Goal: Find specific page/section: Find specific page/section

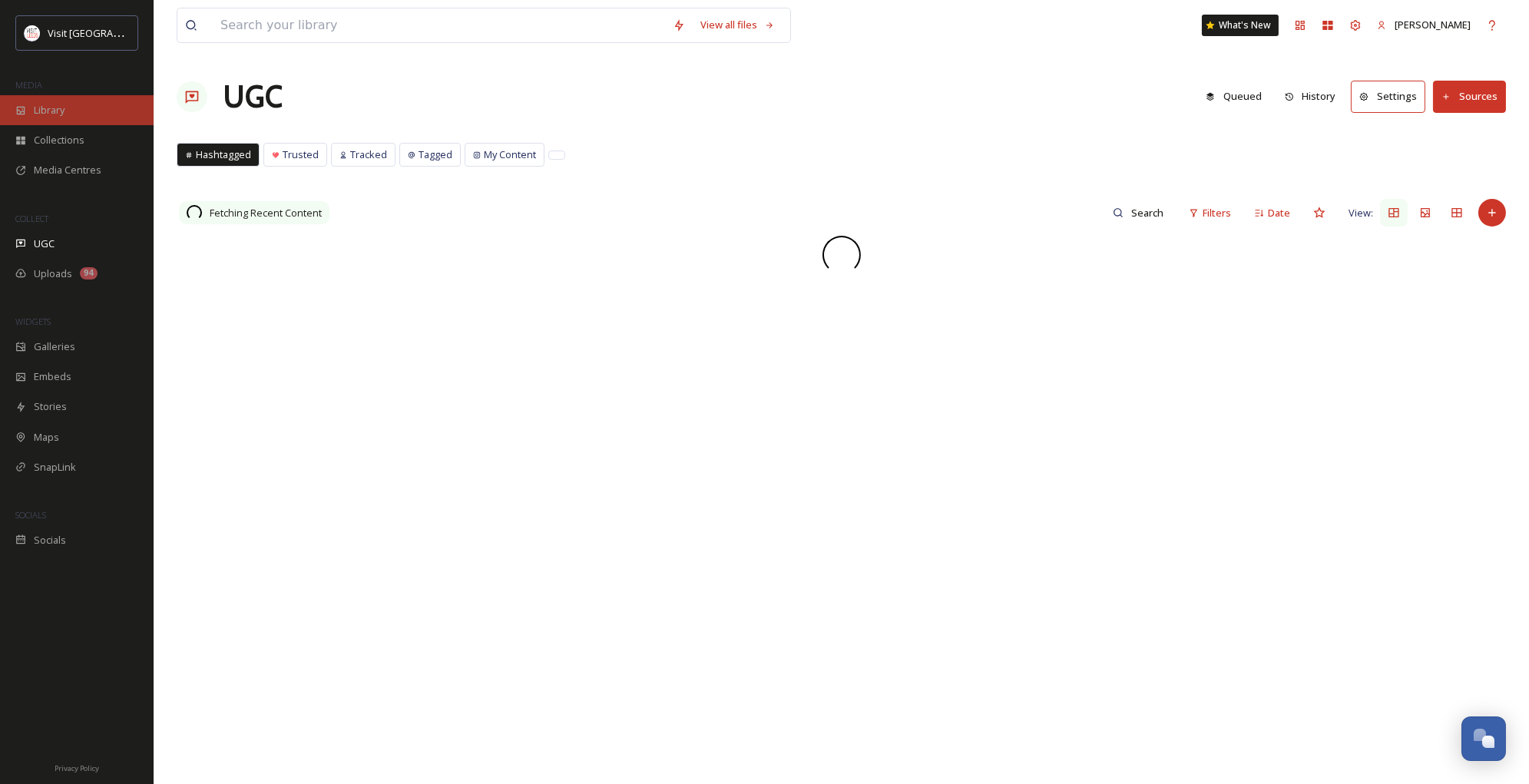
click at [52, 117] on div "Library" at bounding box center [77, 110] width 154 height 30
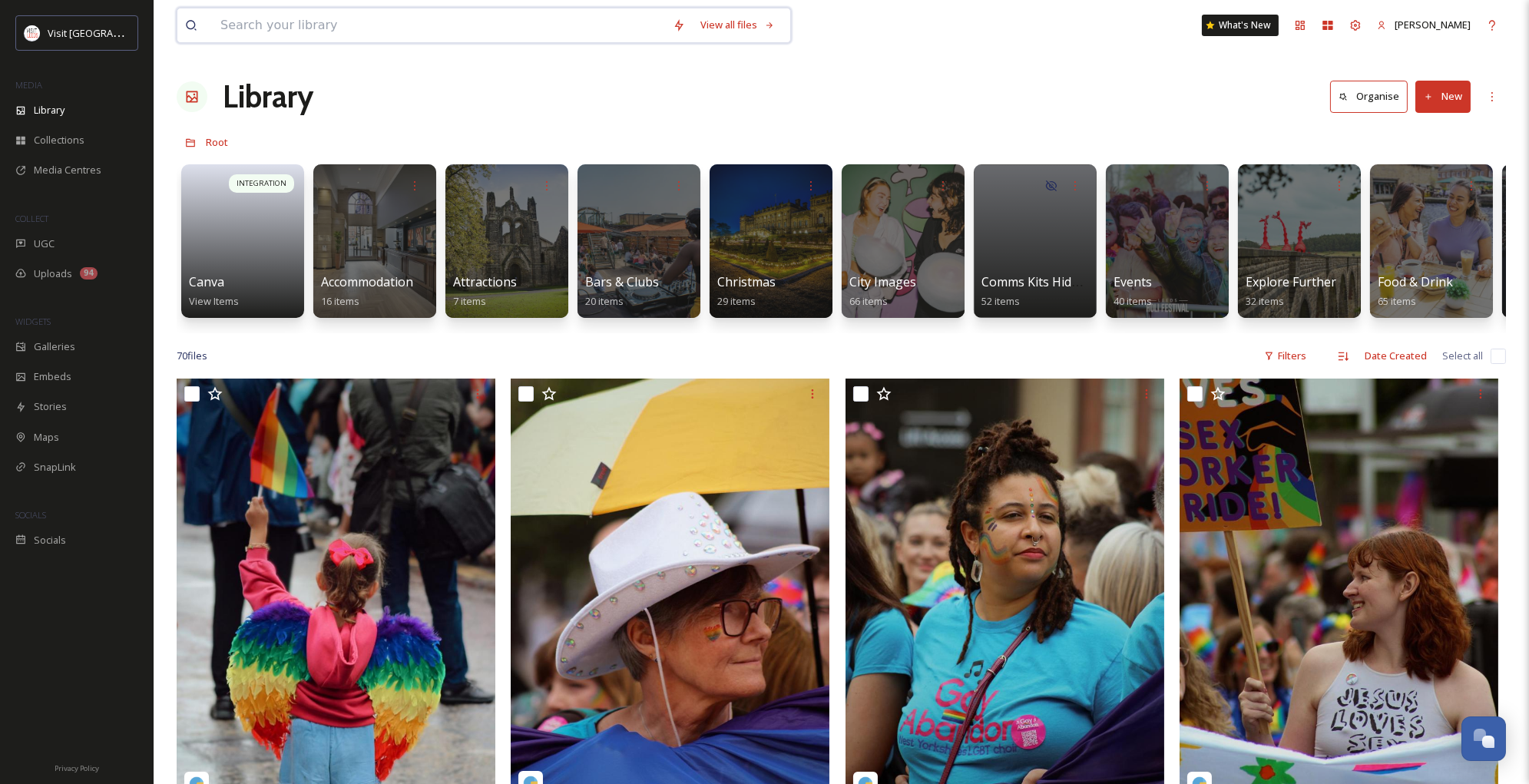
click at [249, 30] on input at bounding box center [439, 25] width 452 height 34
type input "[PERSON_NAME]"
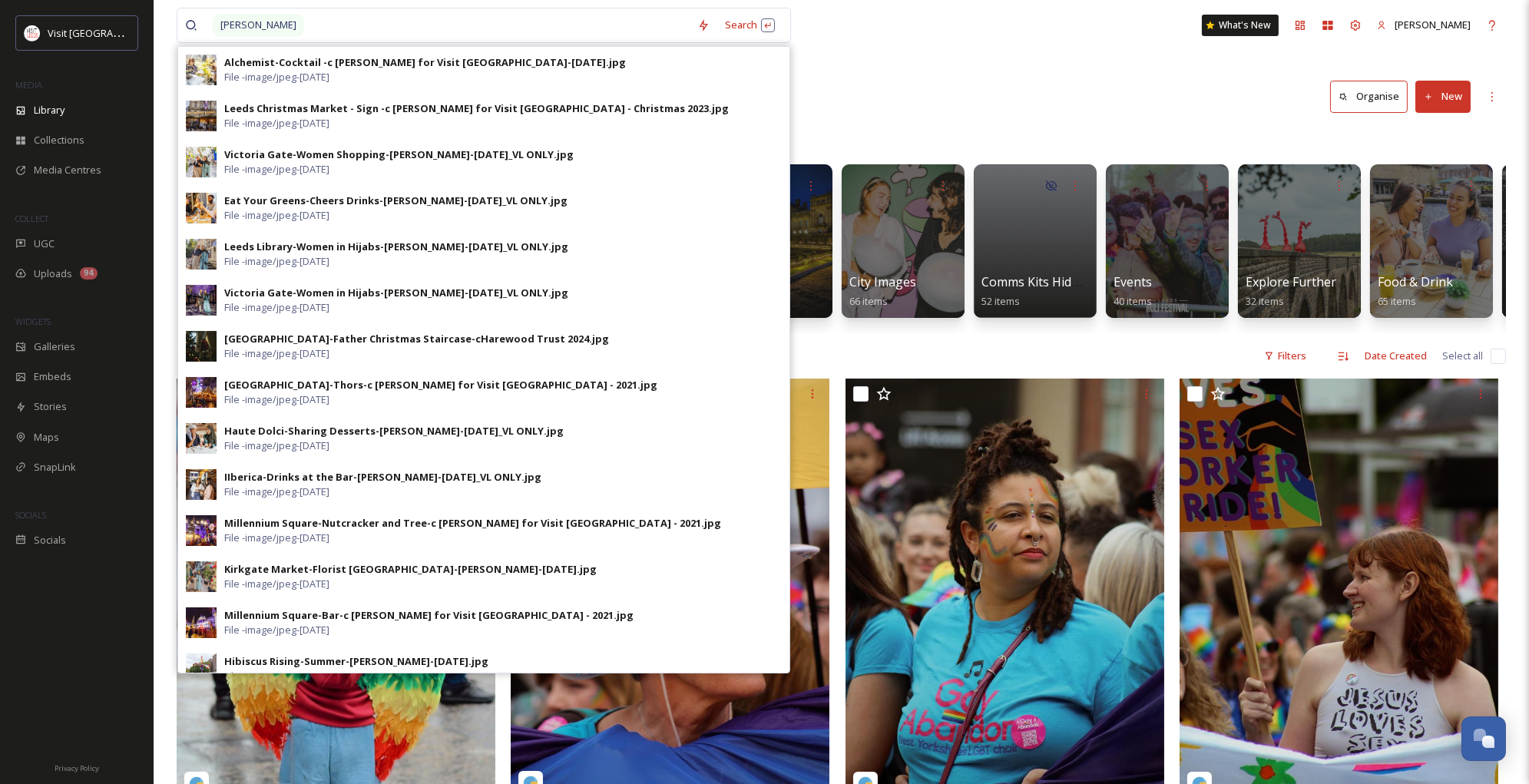
click at [894, 97] on div "Library Organise New" at bounding box center [841, 96] width 1329 height 46
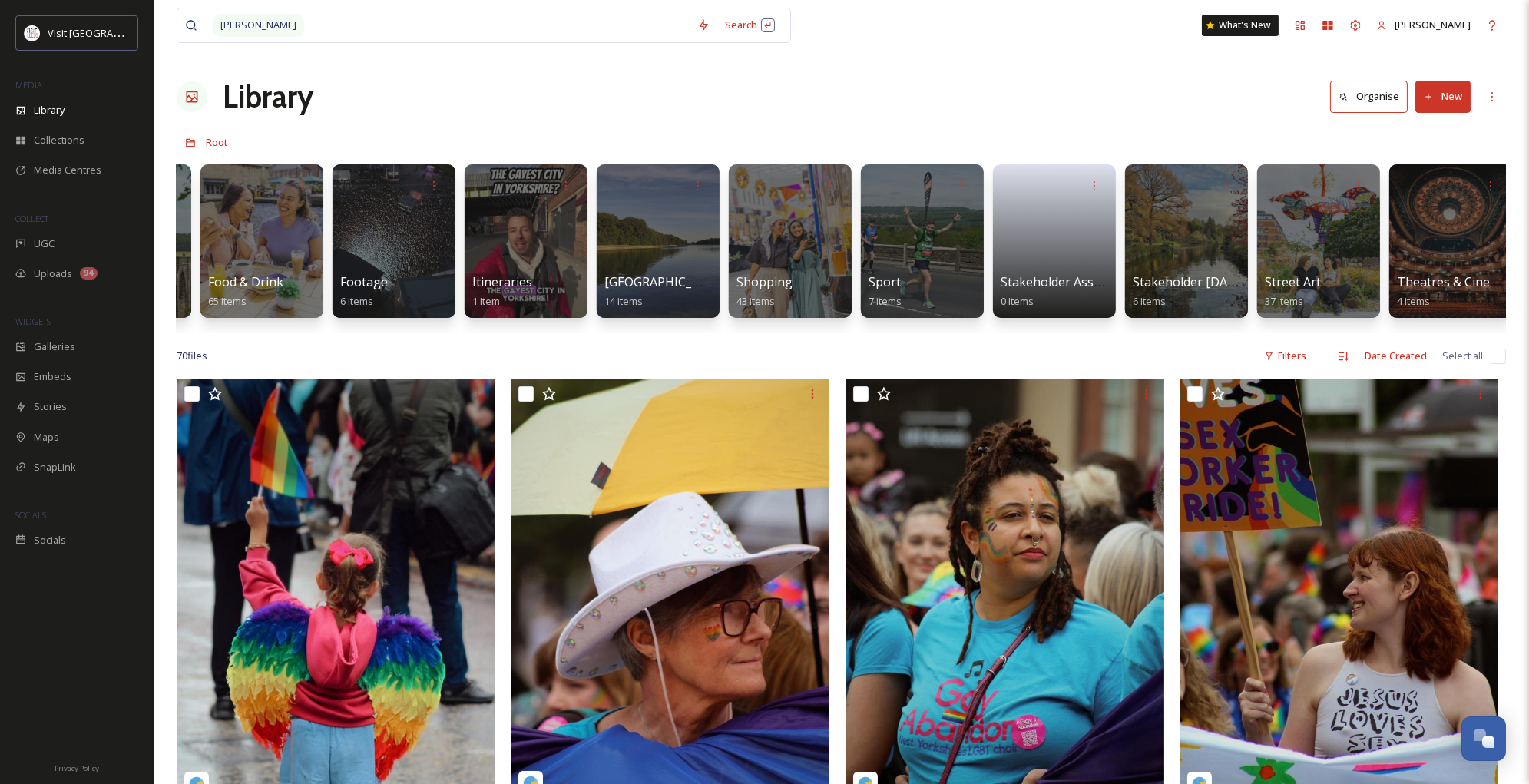
scroll to position [0, 1223]
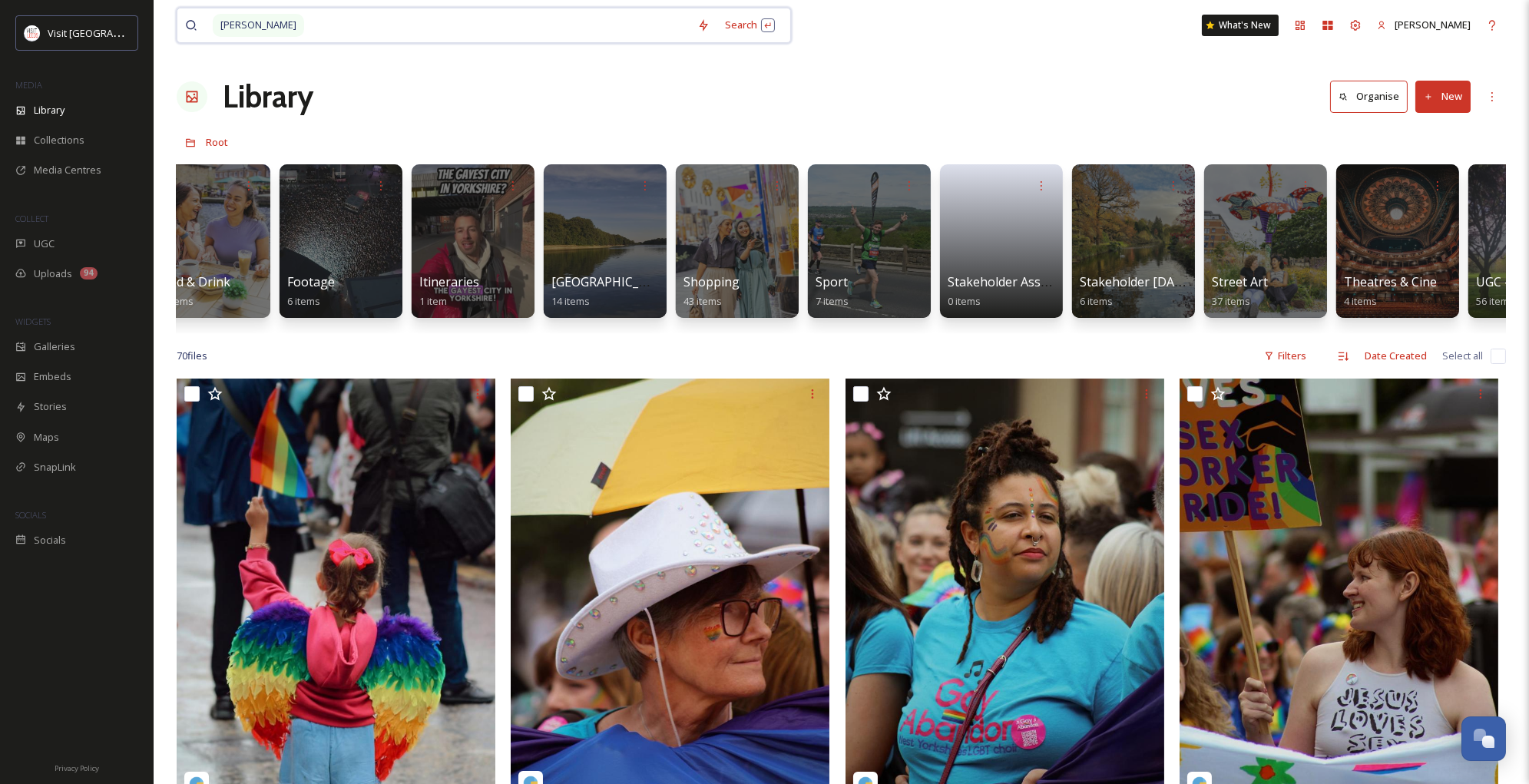
click at [331, 23] on input at bounding box center [498, 25] width 384 height 34
type input "t"
type input "[PERSON_NAME]"
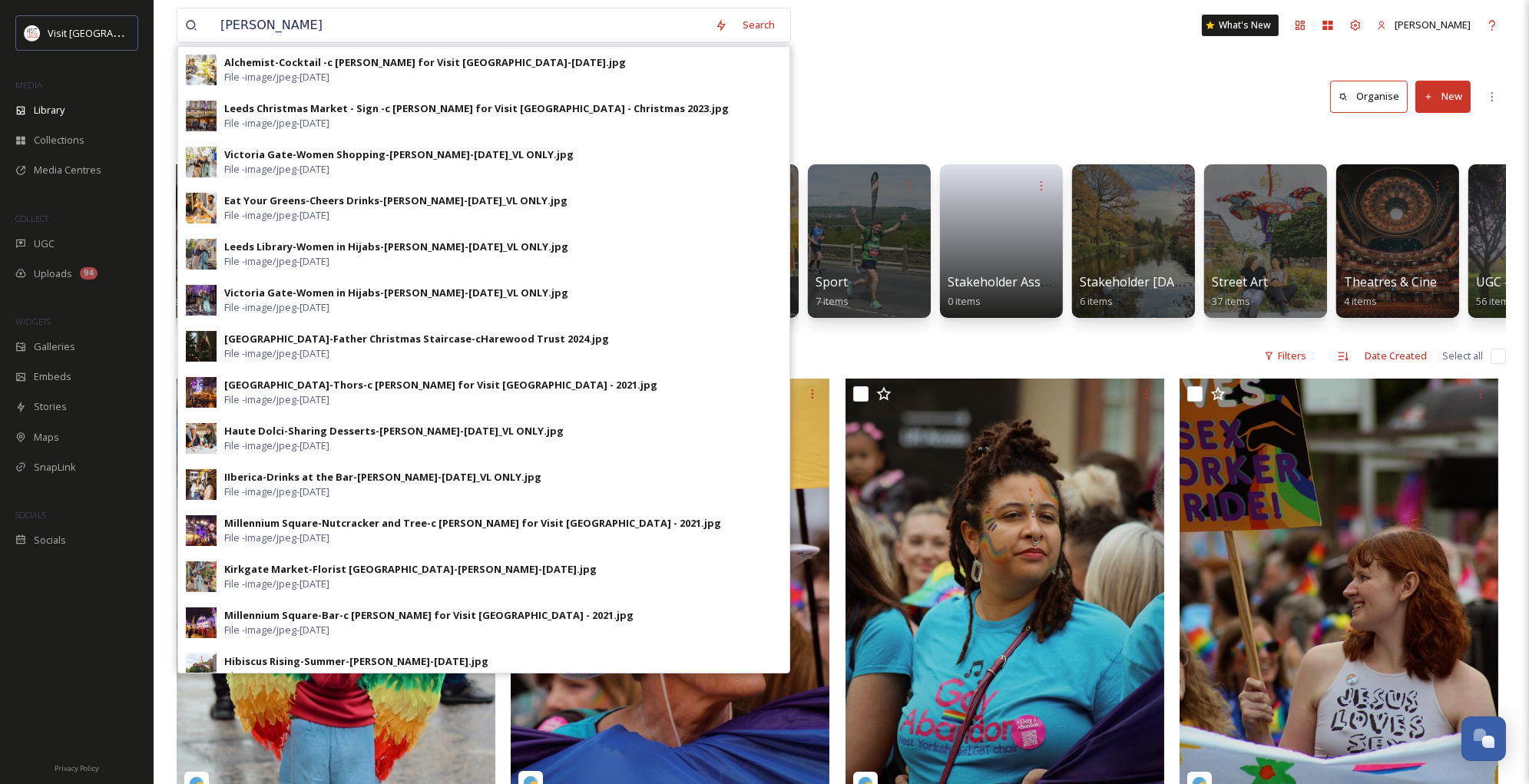
click at [968, 110] on div "Library Organise New" at bounding box center [841, 96] width 1329 height 46
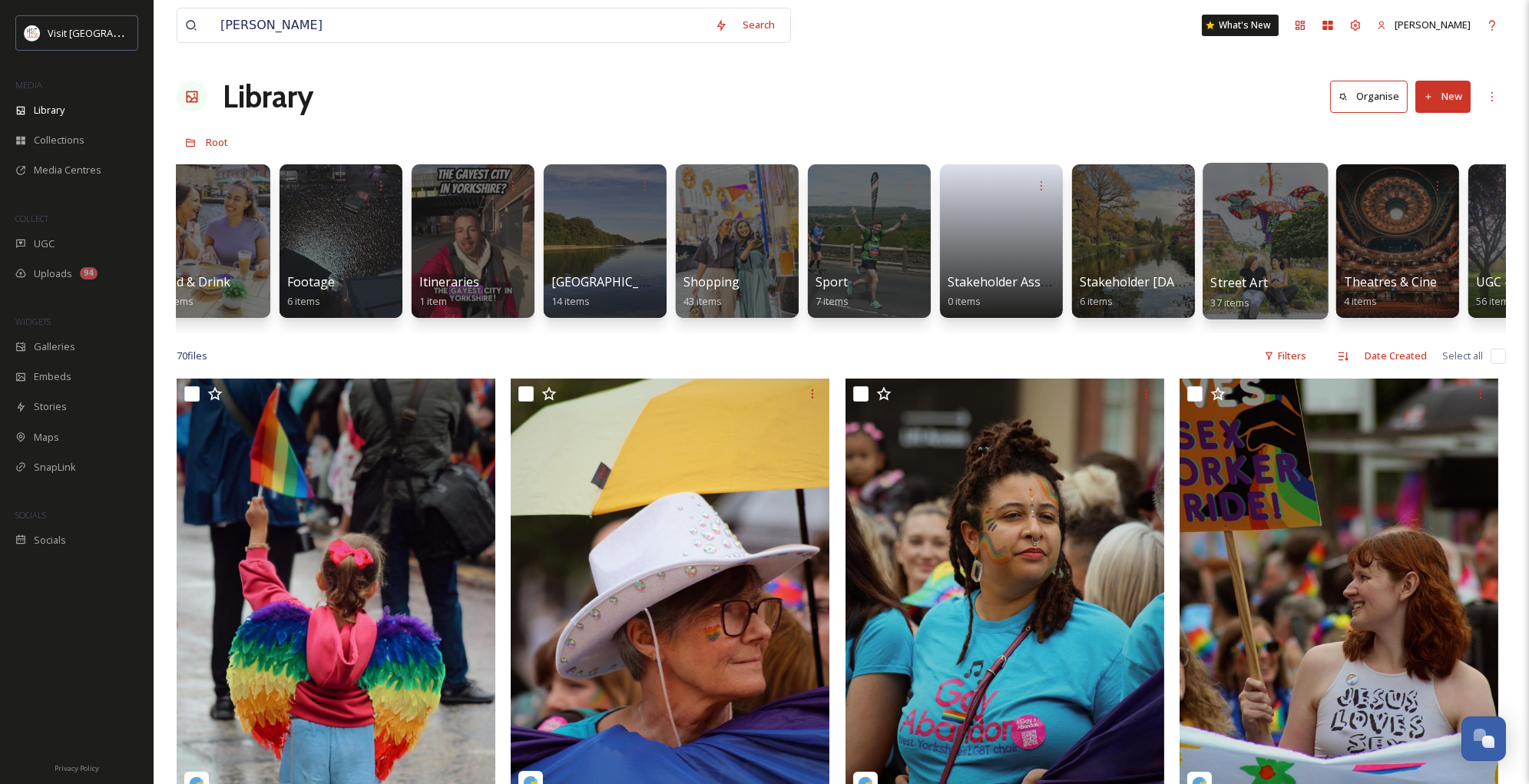
scroll to position [0, 1312]
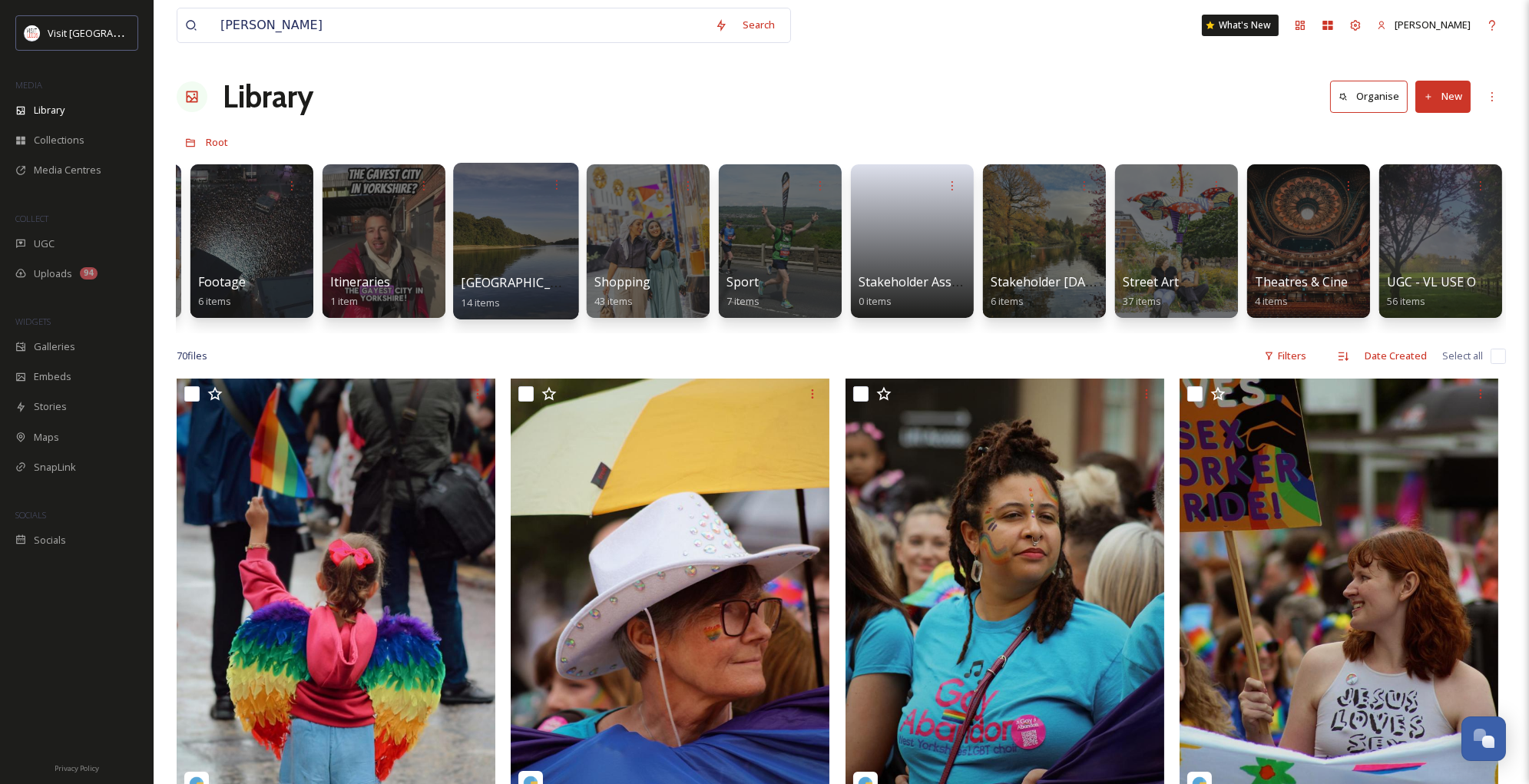
click at [511, 251] on div at bounding box center [516, 241] width 125 height 157
